Goal: Book appointment/travel/reservation

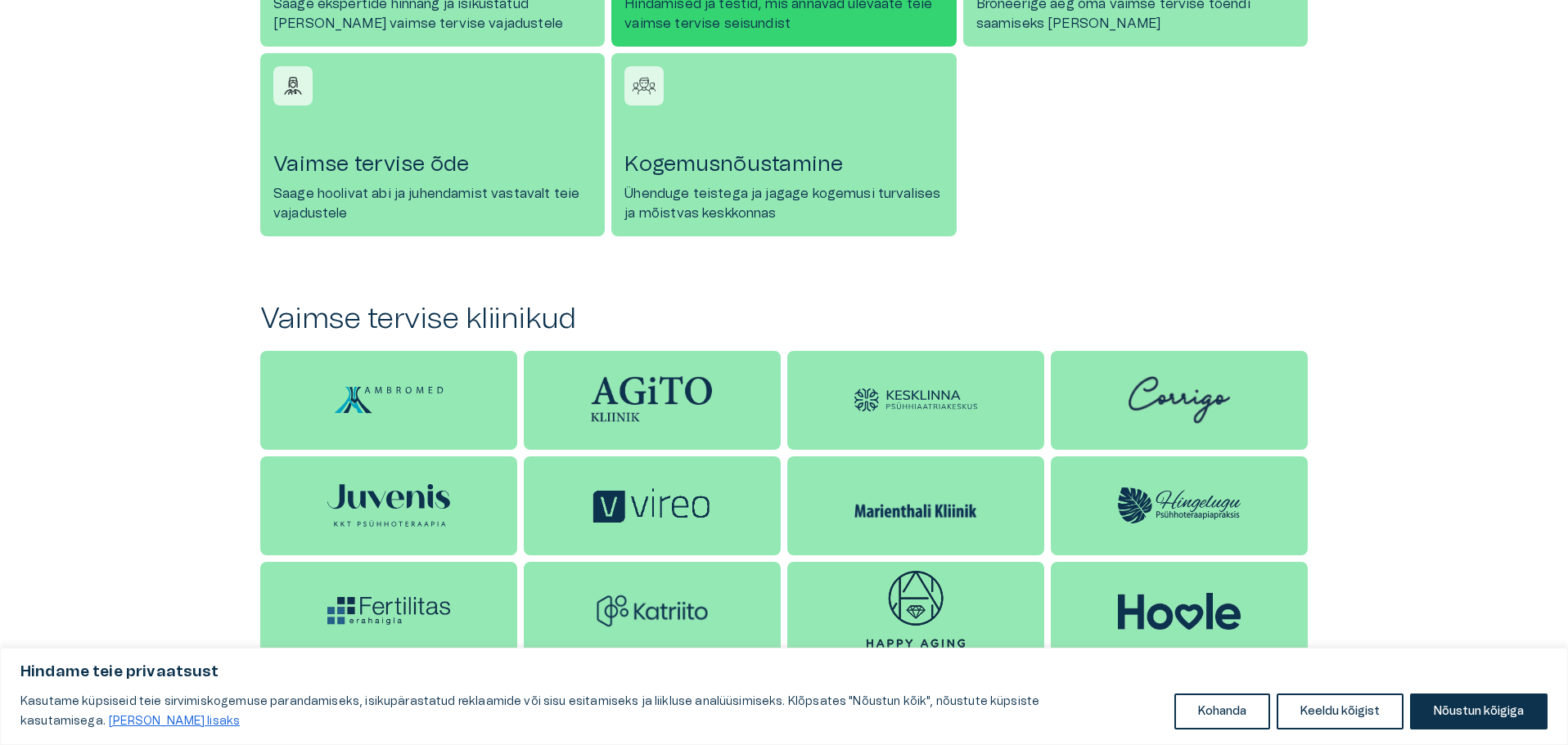
scroll to position [900, 0]
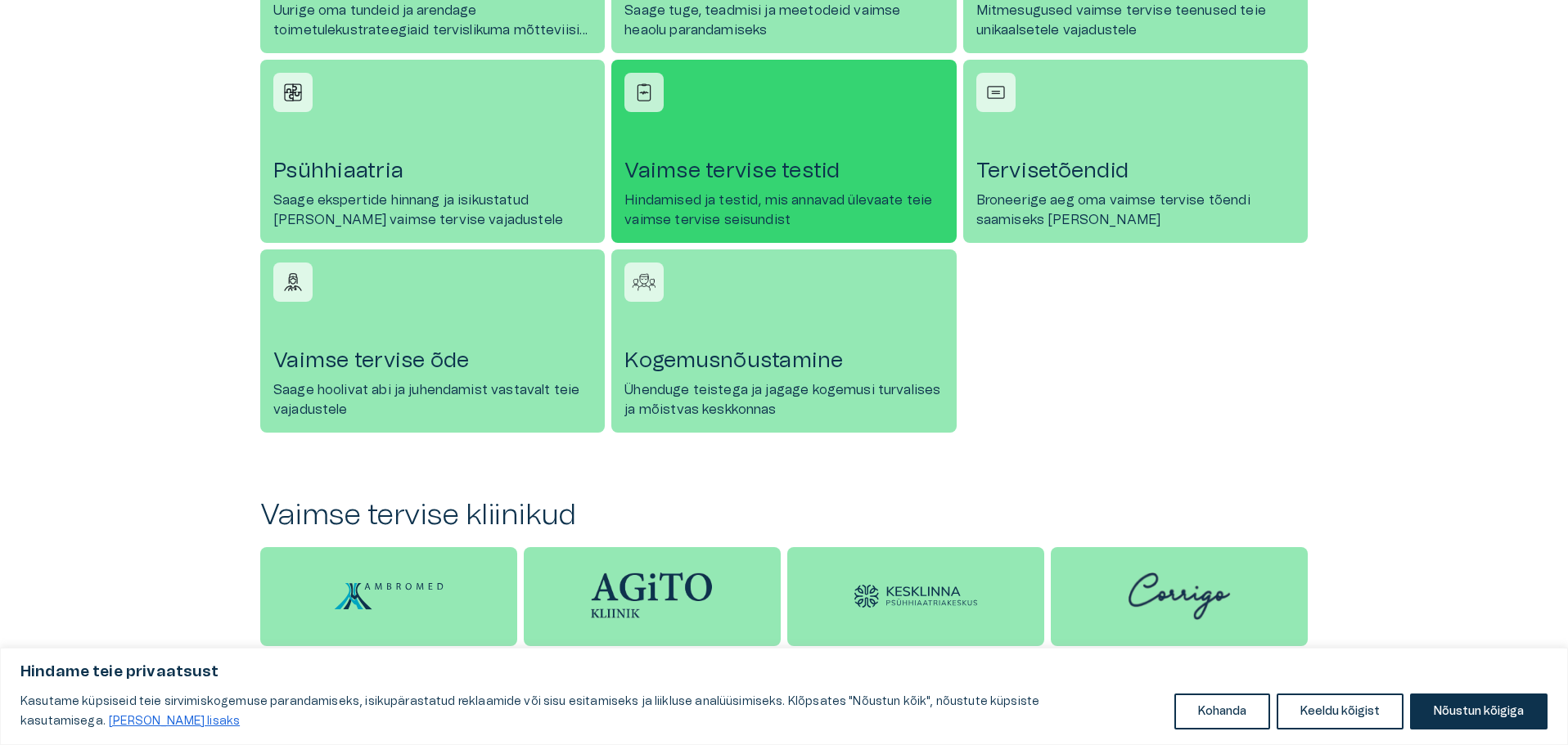
click at [808, 152] on link "[PERSON_NAME] tervise testid Hindamised ja testid, mis annavad ülevaate teie va…" at bounding box center [784, 152] width 344 height 183
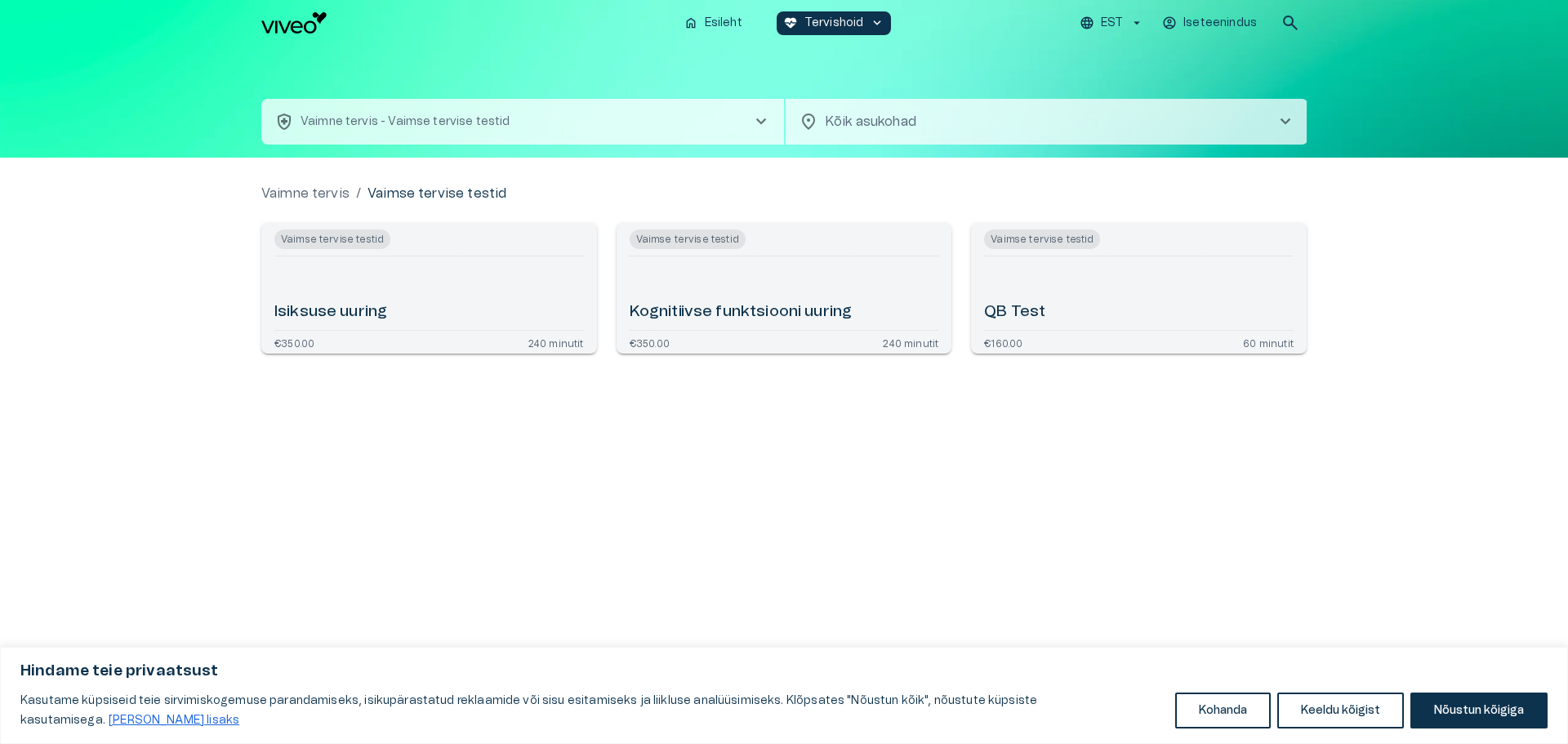
click at [357, 310] on h6 "Isiksuse uuring" at bounding box center [331, 313] width 113 height 22
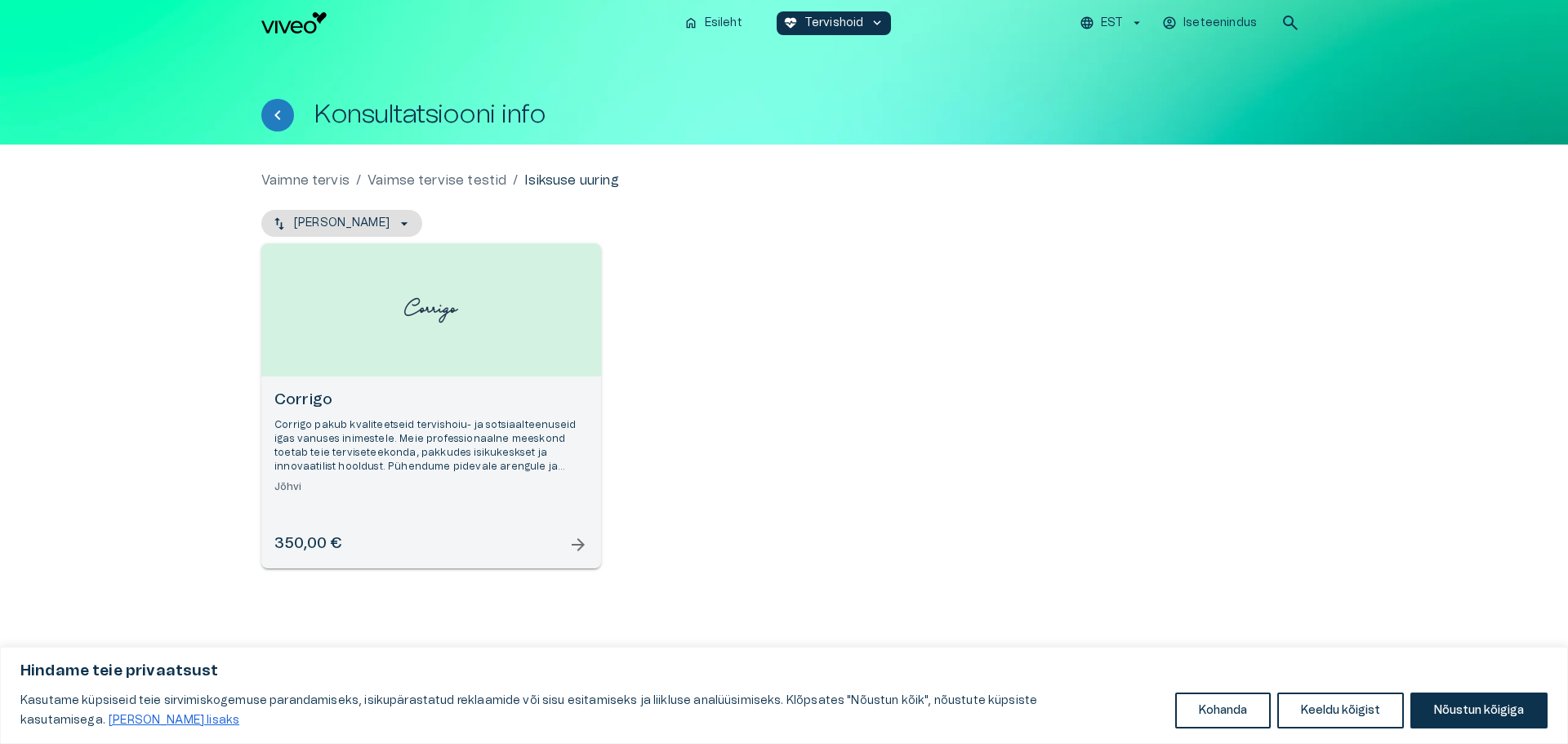
click at [467, 351] on div "Open selected supplier available booking dates" at bounding box center [431, 310] width 339 height 133
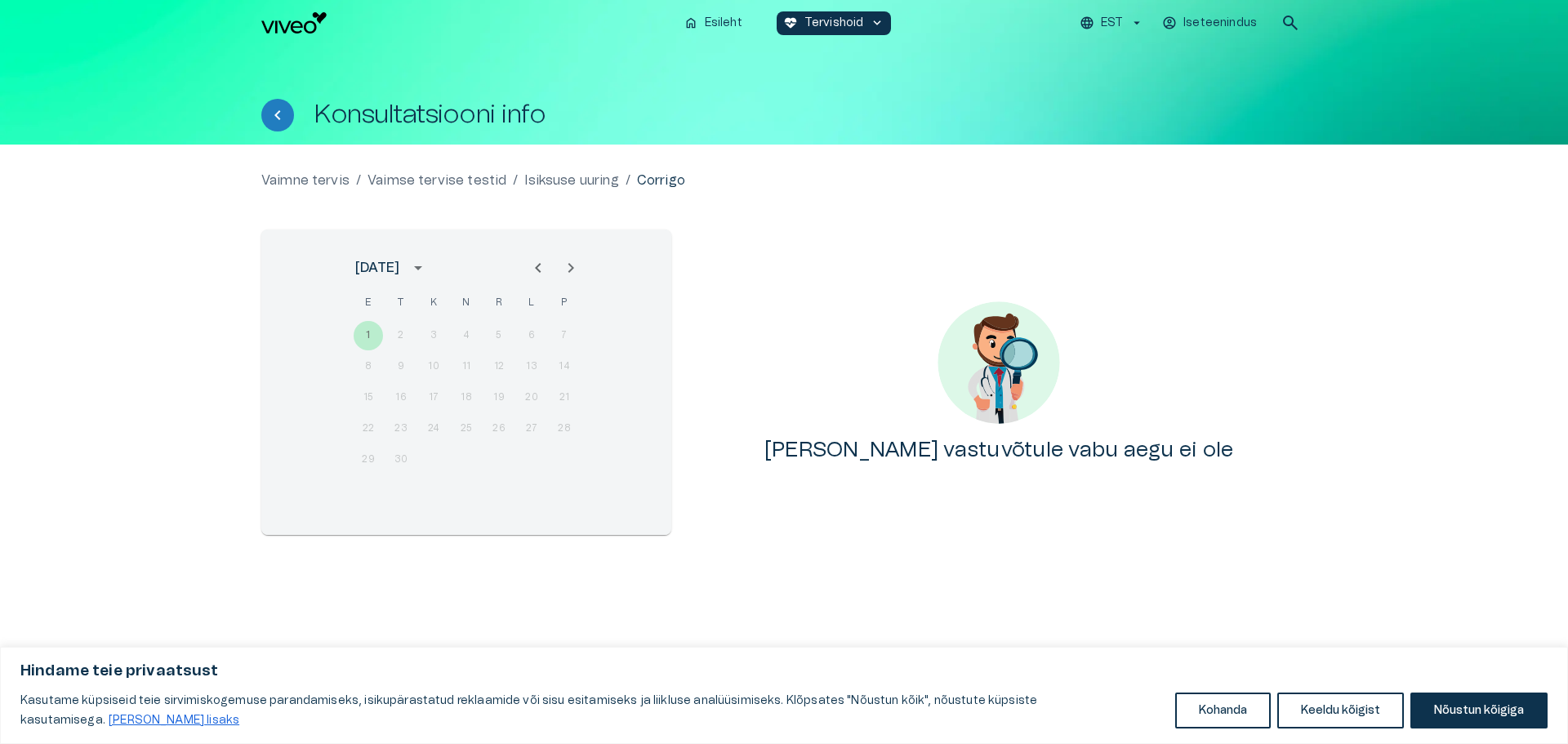
click at [565, 277] on icon "Next month" at bounding box center [570, 268] width 20 height 20
click at [424, 334] on div "1 2 3 4 5" at bounding box center [467, 335] width 262 height 29
click at [439, 334] on div "1 2 3 4 5" at bounding box center [467, 335] width 262 height 29
drag, startPoint x: 438, startPoint y: 334, endPoint x: 606, endPoint y: 294, distance: 172.7
click at [454, 335] on div "1 2 3 4 5" at bounding box center [467, 335] width 262 height 29
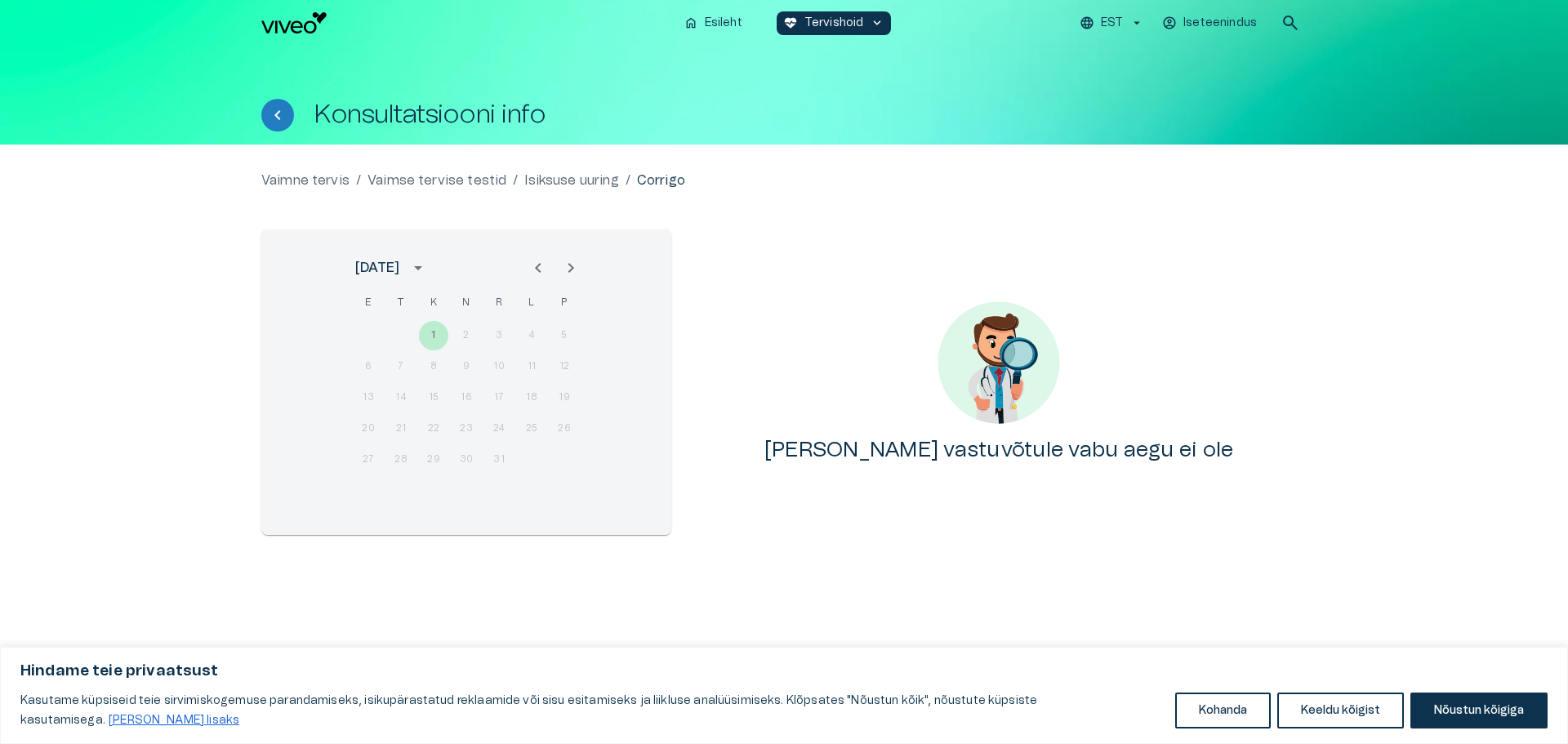
click at [569, 269] on icon "Next month" at bounding box center [570, 268] width 20 height 20
